Goal: Check status

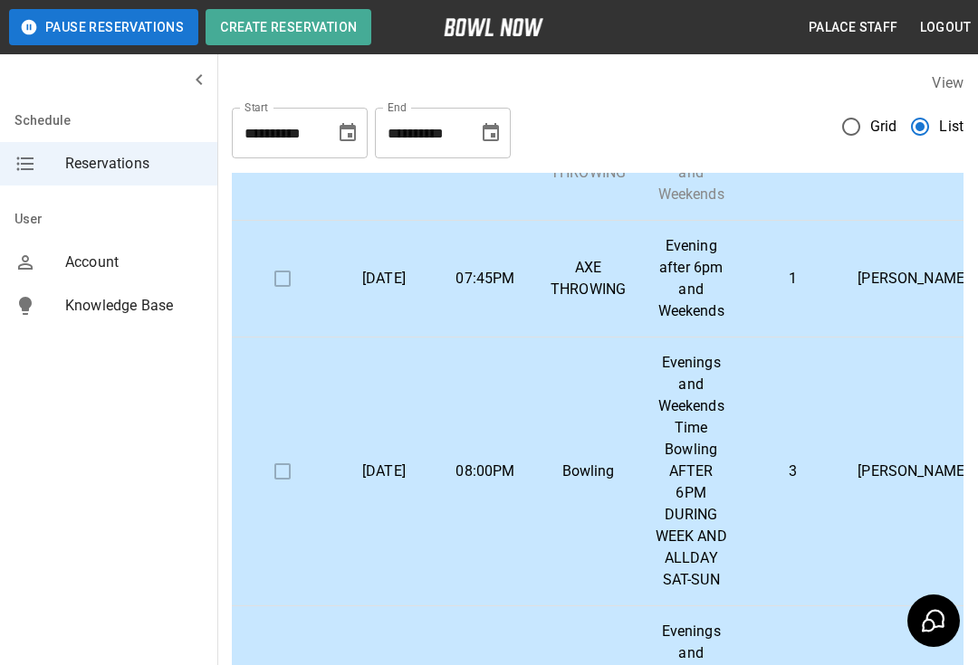
scroll to position [412, 0]
click at [887, 307] on td "[PERSON_NAME]" at bounding box center [912, 278] width 139 height 117
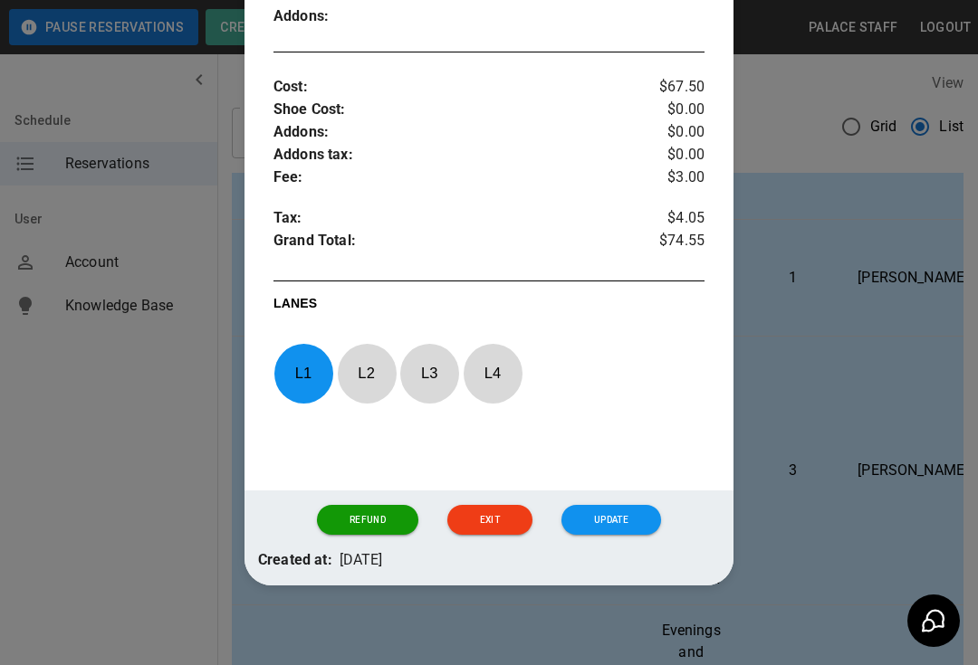
scroll to position [546, 0]
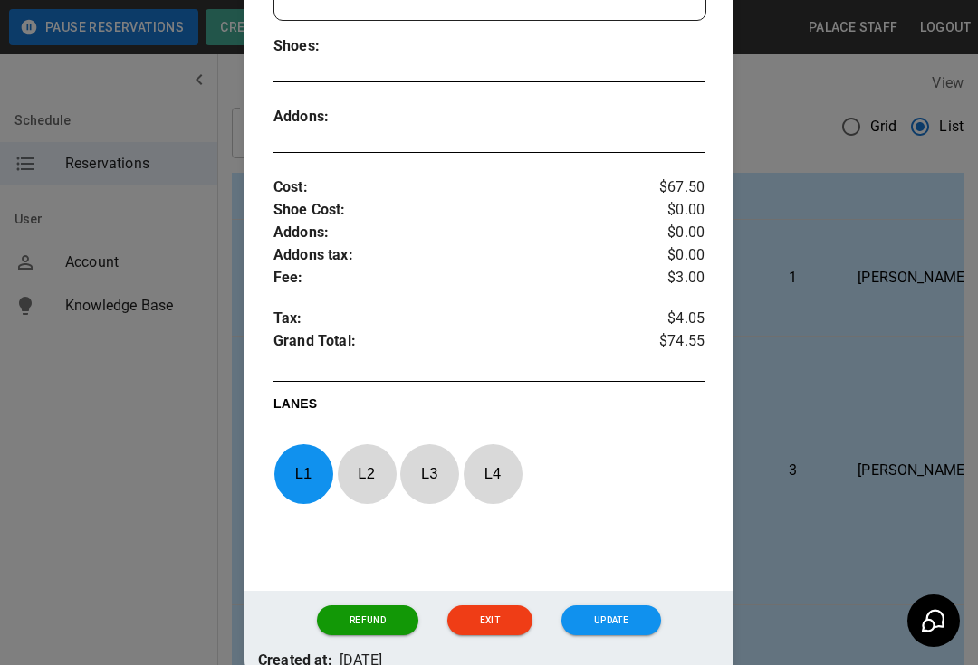
click at [810, 416] on div at bounding box center [489, 332] width 978 height 665
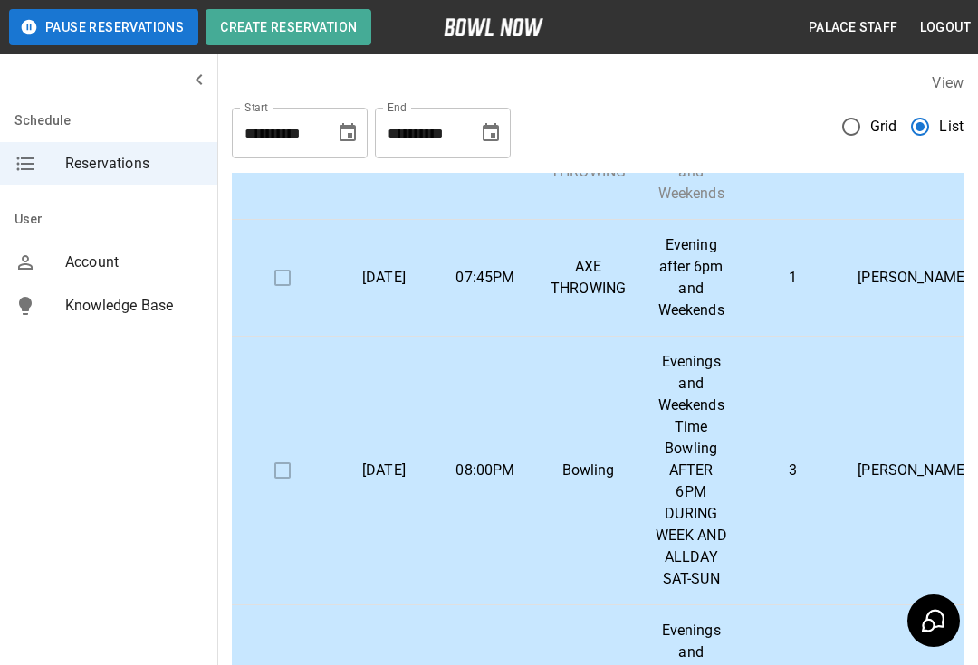
click at [700, 291] on p "Evening after 6pm and Weekends" at bounding box center [690, 277] width 72 height 87
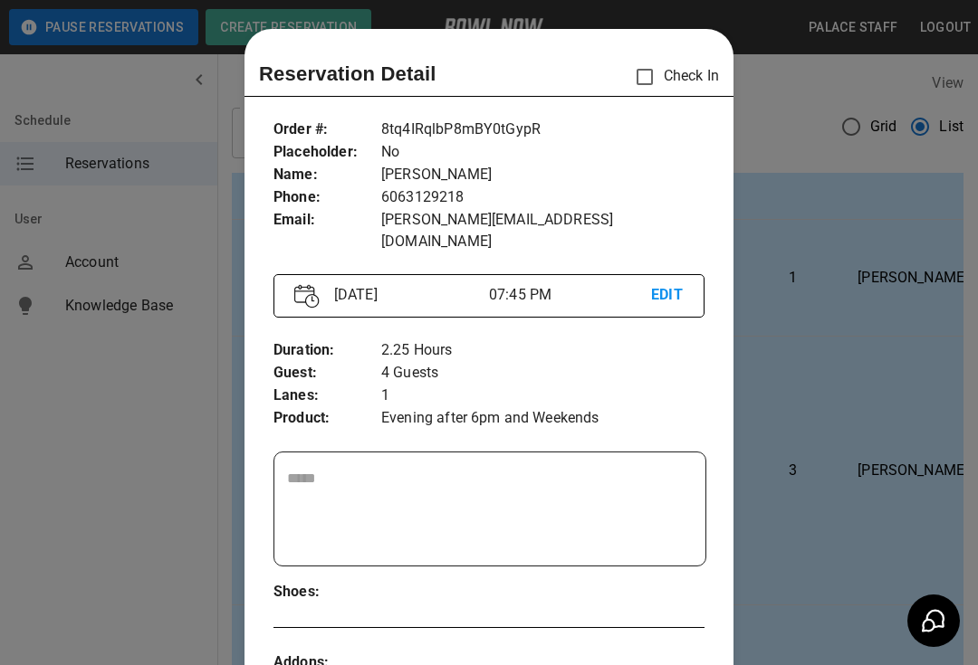
scroll to position [29, 0]
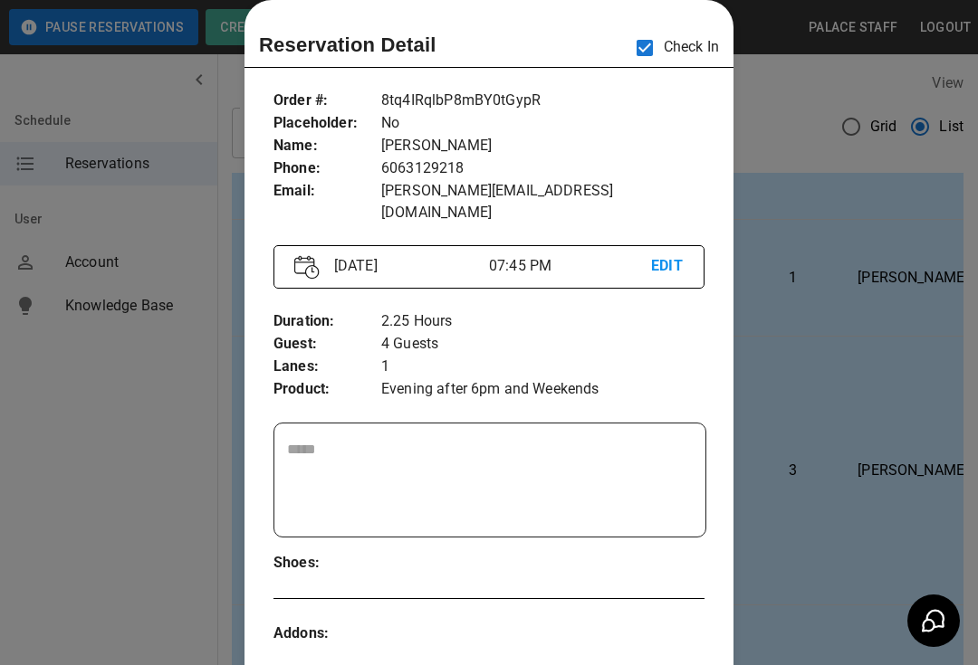
click at [833, 313] on div at bounding box center [489, 332] width 978 height 665
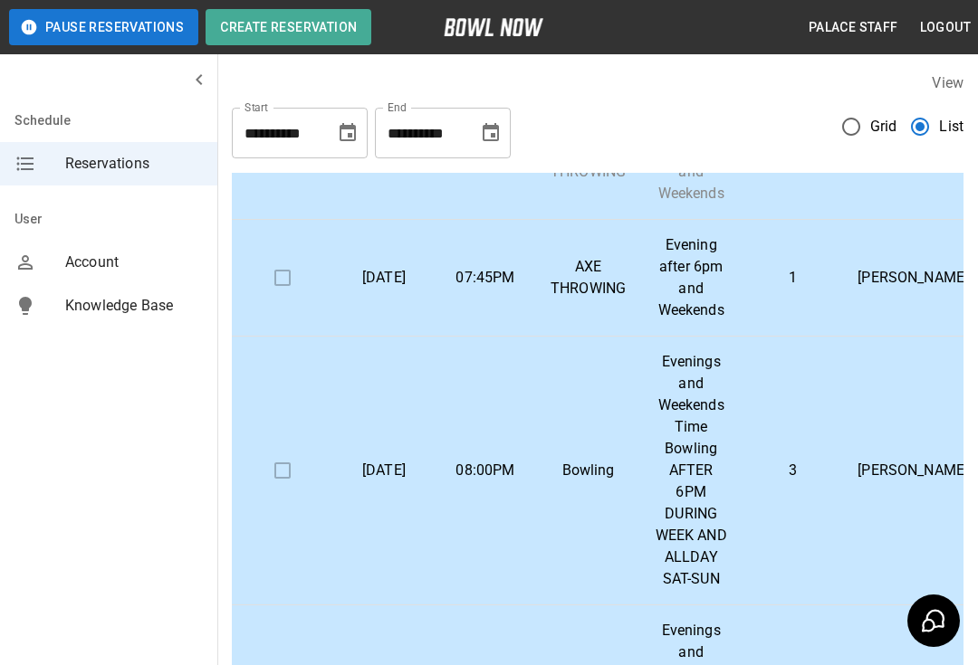
click at [681, 262] on p "Evening after 6pm and Weekends" at bounding box center [690, 277] width 72 height 87
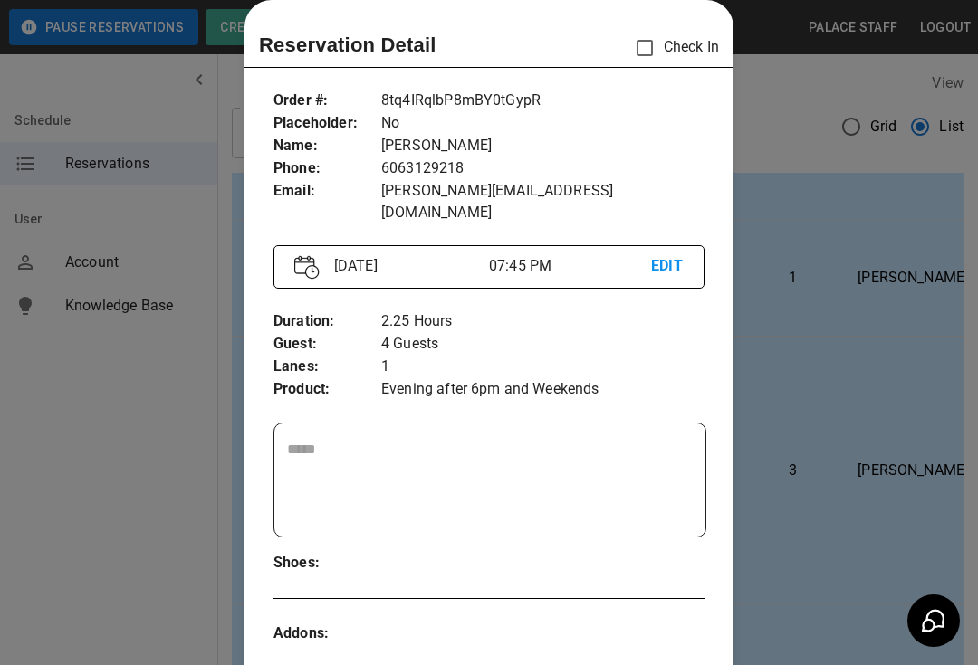
click at [663, 28] on div "Reservation Detail Check In Order # : Placeholder : Name : Phone : Email : 8tq4…" at bounding box center [488, 601] width 489 height 1203
click at [653, 4] on div "Reservation Detail Check In Order # : Placeholder : Name : Phone : Email : 8tq4…" at bounding box center [488, 601] width 489 height 1203
click at [834, 157] on div at bounding box center [489, 332] width 978 height 665
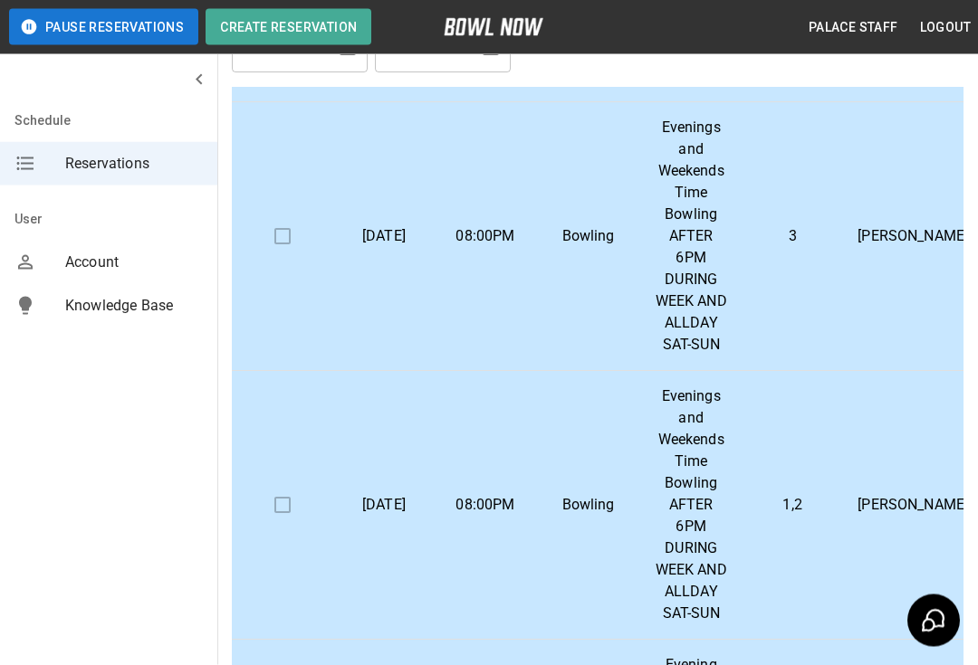
scroll to position [85, 0]
click at [907, 243] on p "[PERSON_NAME]" at bounding box center [912, 237] width 110 height 22
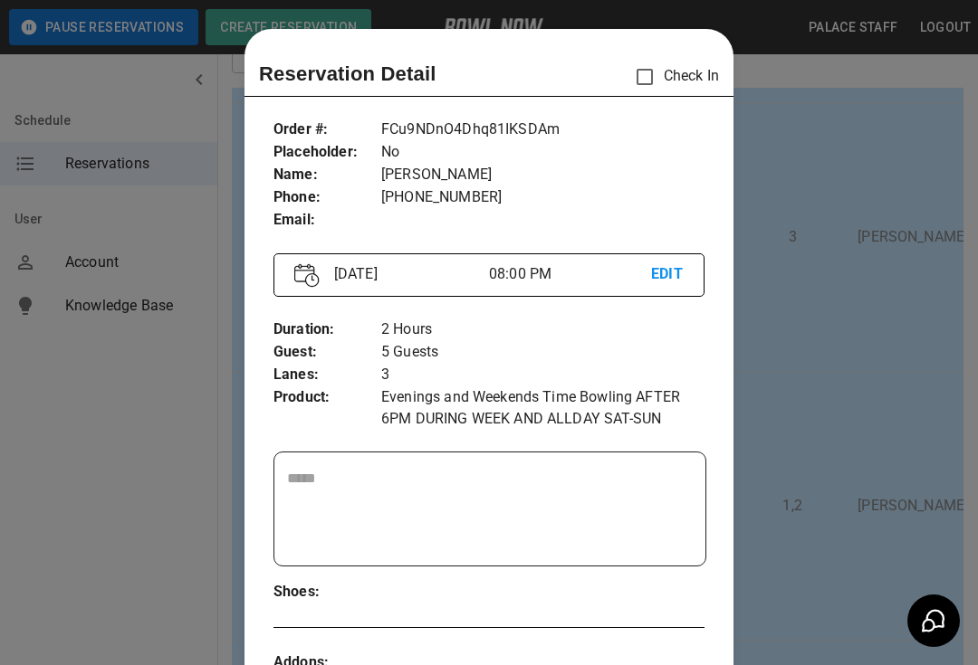
scroll to position [0, 0]
click at [861, 376] on div at bounding box center [489, 332] width 978 height 665
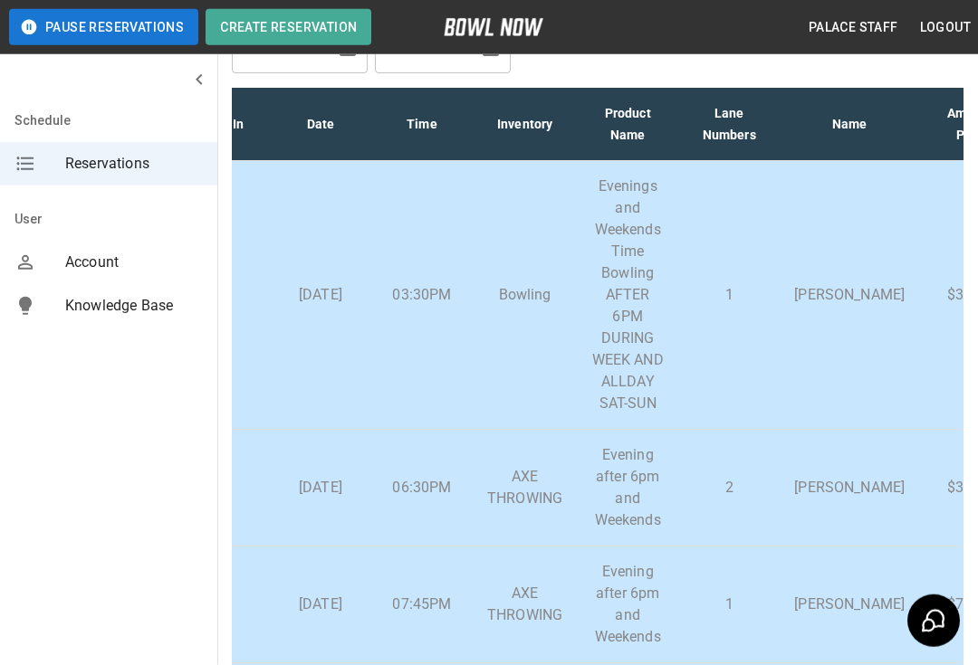
scroll to position [118, 0]
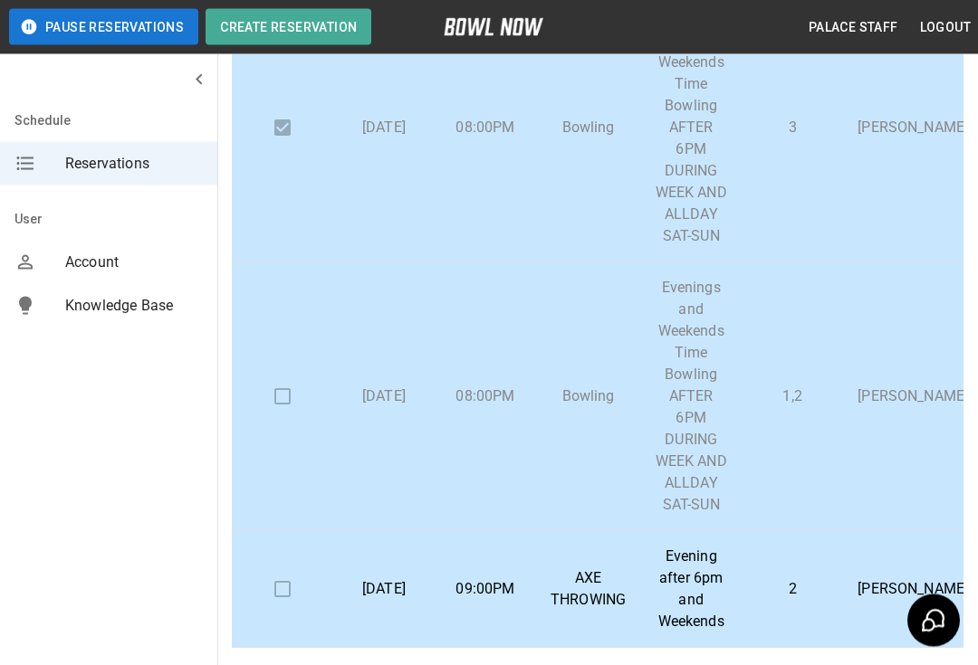
scroll to position [337, 0]
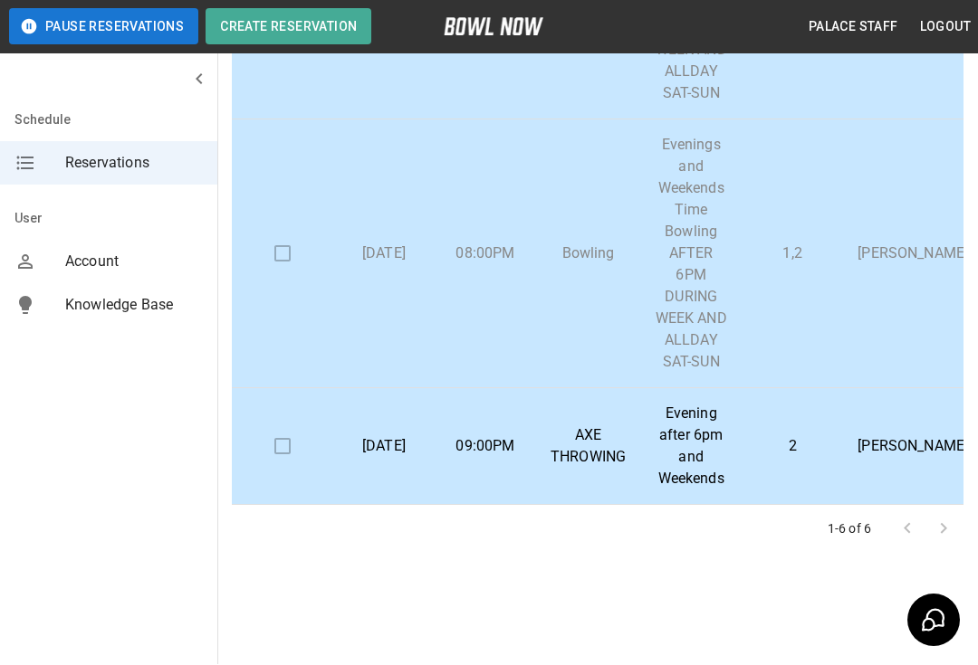
click at [867, 258] on p "[PERSON_NAME]" at bounding box center [912, 254] width 110 height 22
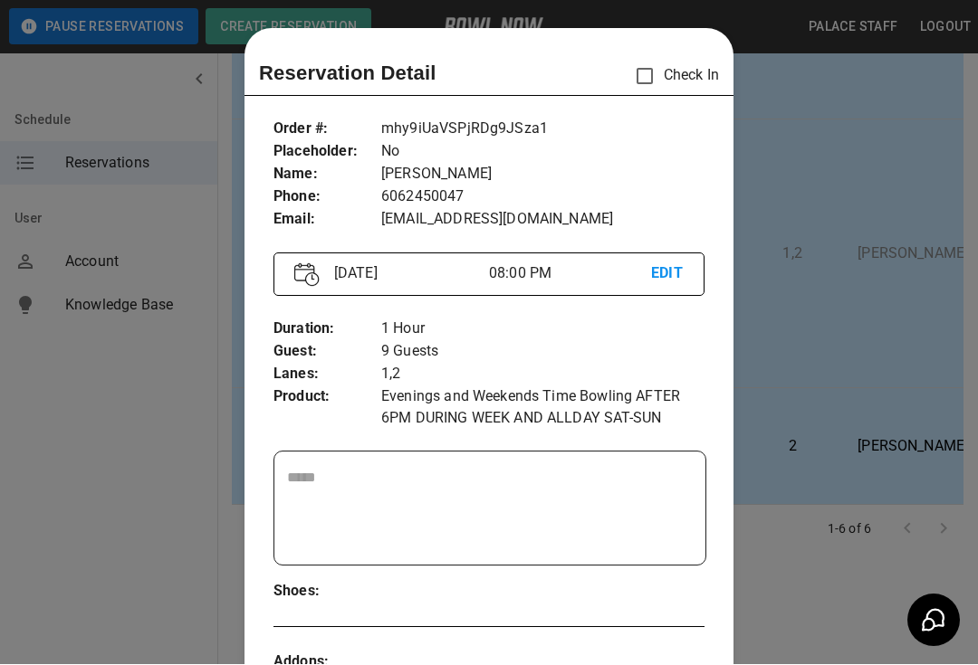
scroll to position [29, 0]
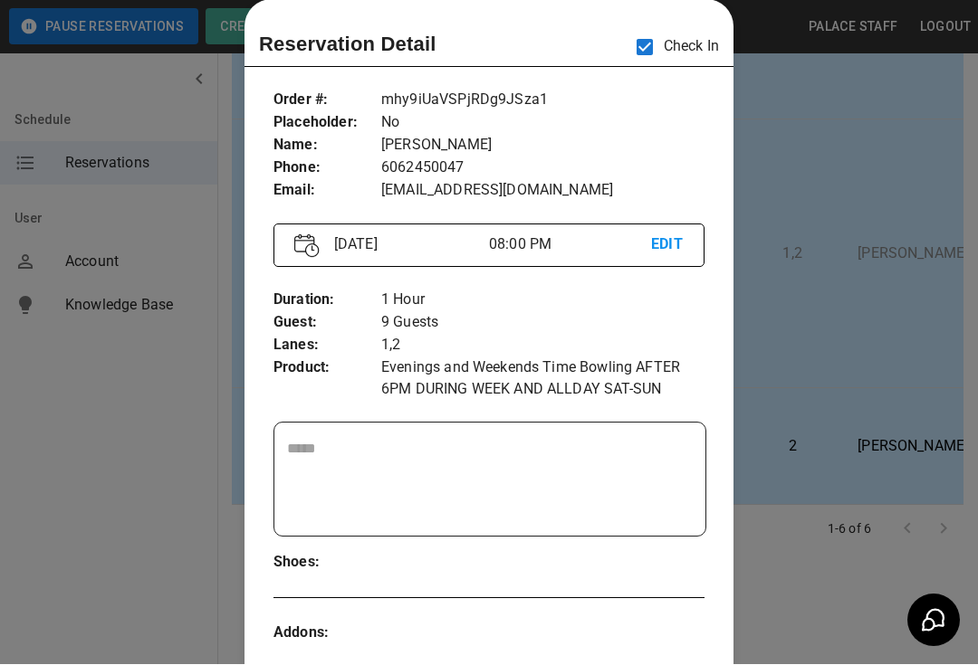
click at [820, 556] on div at bounding box center [489, 332] width 978 height 665
